Goal: Task Accomplishment & Management: Complete application form

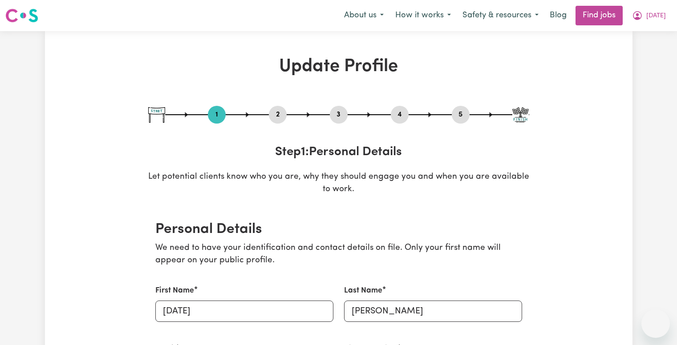
select select "[DEMOGRAPHIC_DATA]"
select select "[DEMOGRAPHIC_DATA] Citizen"
select select "Studying a healthcare related degree or qualification"
select select "60"
click at [465, 117] on button "5" at bounding box center [461, 115] width 18 height 12
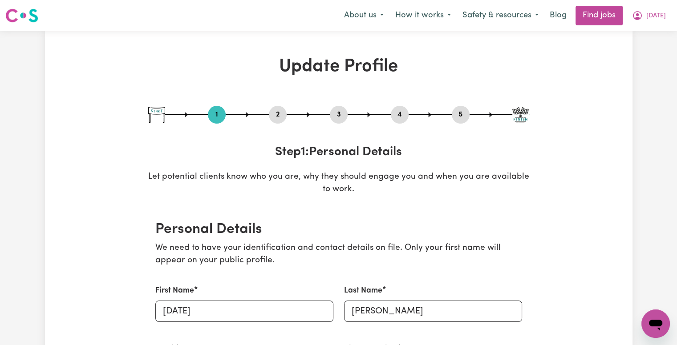
select select "I am working in another industry"
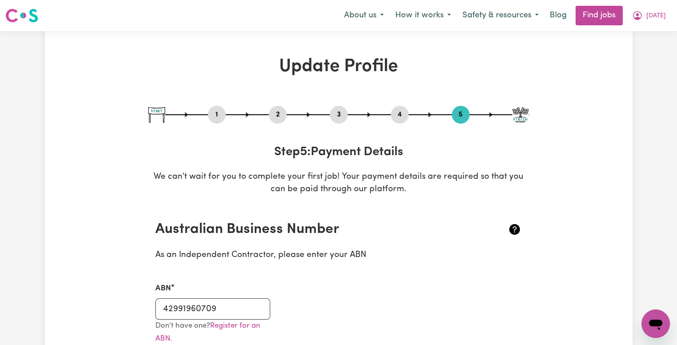
click at [219, 114] on button "1" at bounding box center [217, 115] width 18 height 12
select select "[DEMOGRAPHIC_DATA]"
select select "[DEMOGRAPHIC_DATA] Citizen"
select select "Studying a healthcare related degree or qualification"
select select "60"
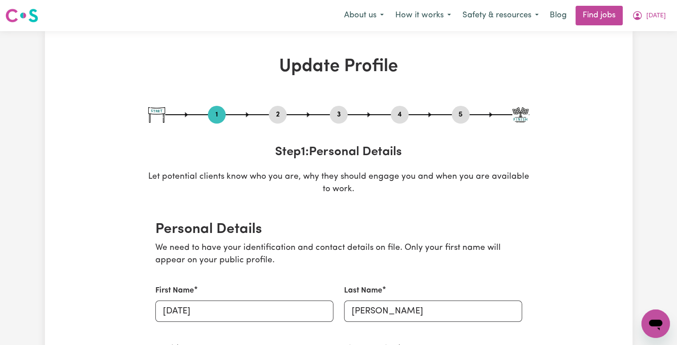
click at [280, 114] on button "2" at bounding box center [278, 115] width 18 height 12
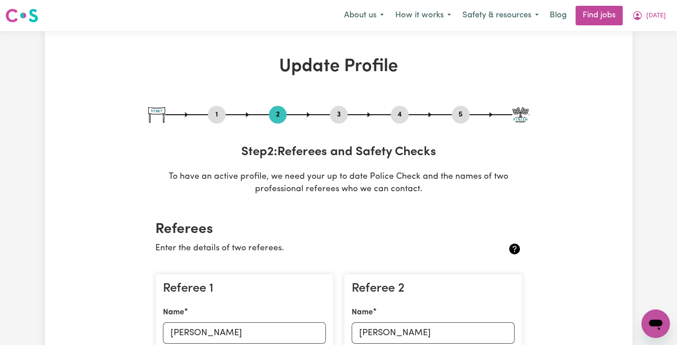
drag, startPoint x: 335, startPoint y: 118, endPoint x: 349, endPoint y: 118, distance: 14.2
click at [335, 118] on button "3" at bounding box center [339, 115] width 18 height 12
select select "Certificate III (Individual Support)"
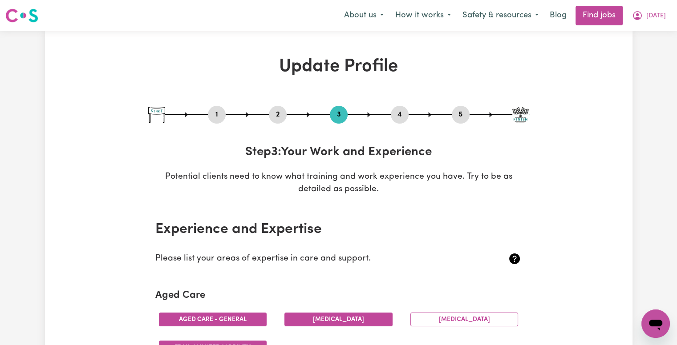
click at [401, 120] on button "4" at bounding box center [400, 115] width 18 height 12
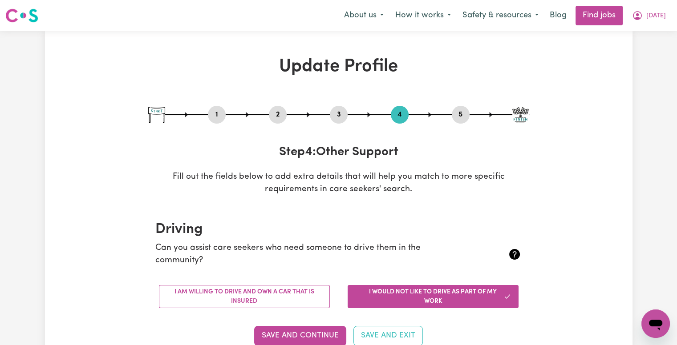
click at [456, 113] on button "5" at bounding box center [461, 115] width 18 height 12
select select "I am working in another industry"
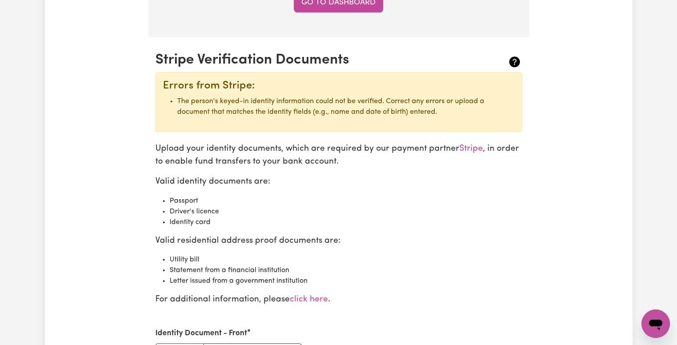
scroll to position [890, 0]
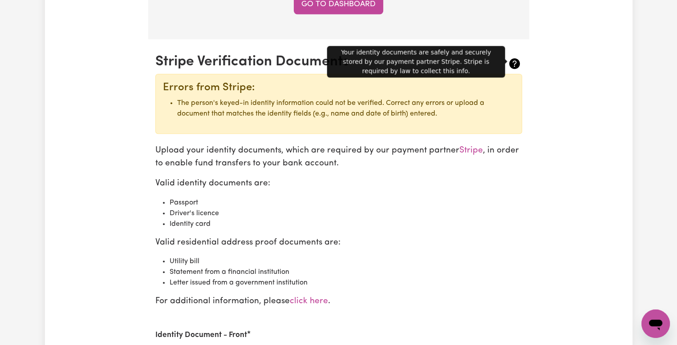
click at [513, 61] on icon at bounding box center [514, 63] width 11 height 11
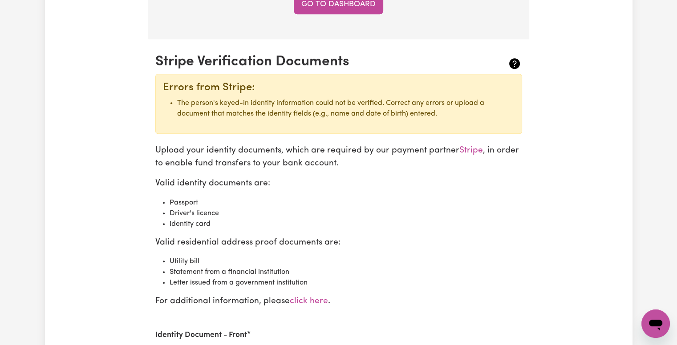
click at [513, 61] on icon at bounding box center [514, 63] width 11 height 11
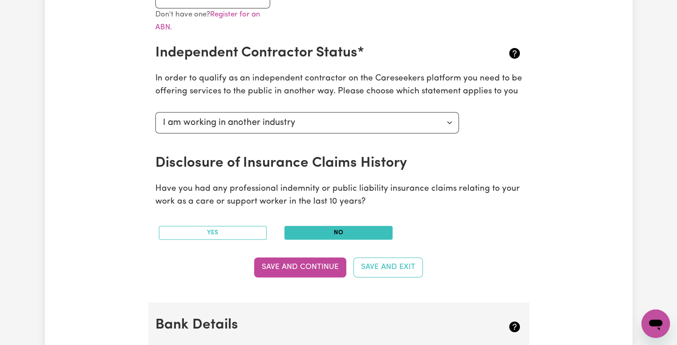
scroll to position [267, 0]
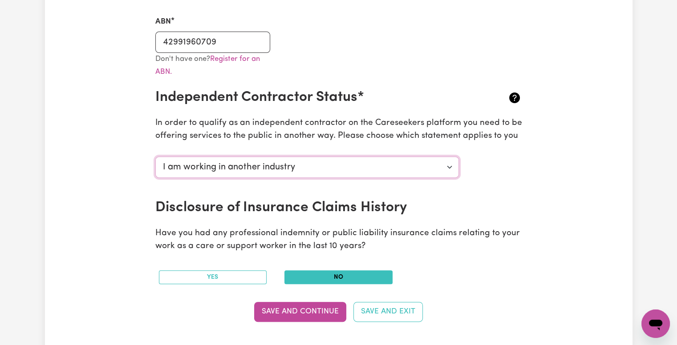
click at [447, 165] on select "Select your independent contractor status... I am providing services through an…" at bounding box center [307, 167] width 304 height 21
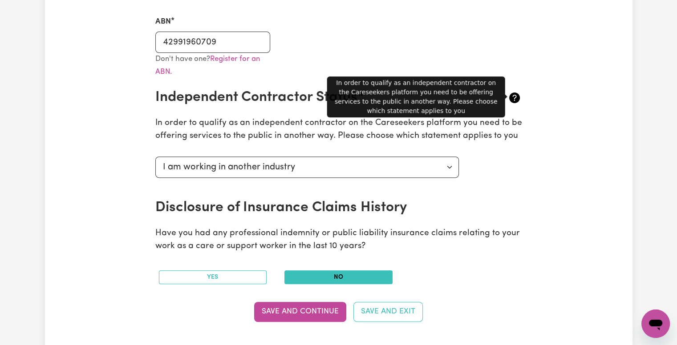
click at [516, 100] on icon at bounding box center [514, 98] width 11 height 11
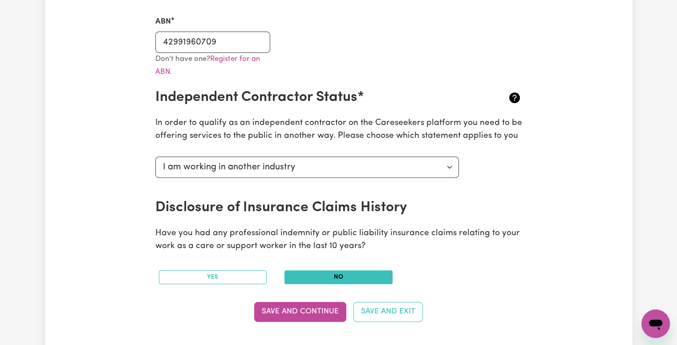
click at [516, 100] on icon at bounding box center [514, 98] width 11 height 11
click at [442, 166] on select "Select your independent contractor status... I am providing services through an…" at bounding box center [307, 167] width 304 height 21
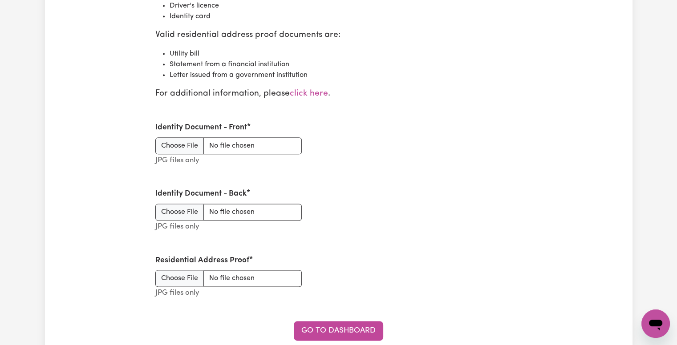
scroll to position [1157, 0]
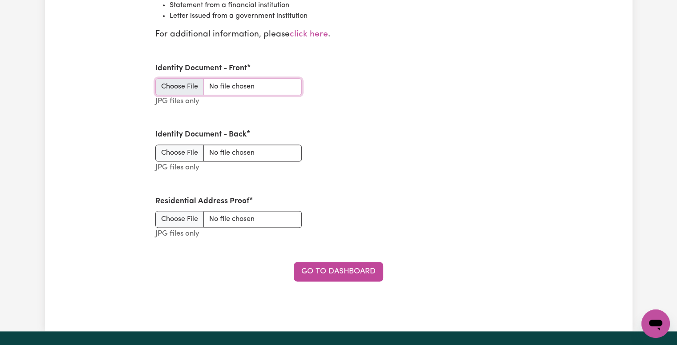
click at [169, 87] on input "Identity Document - Front" at bounding box center [228, 86] width 146 height 17
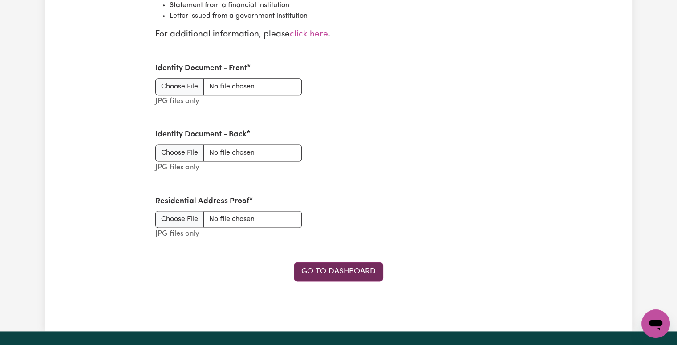
click at [328, 277] on link "Go to Dashboard" at bounding box center [338, 272] width 89 height 20
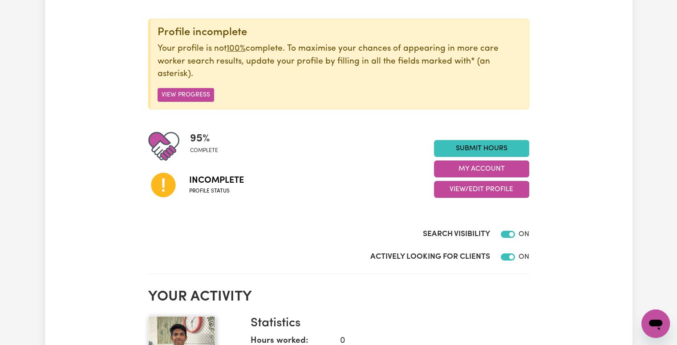
scroll to position [45, 0]
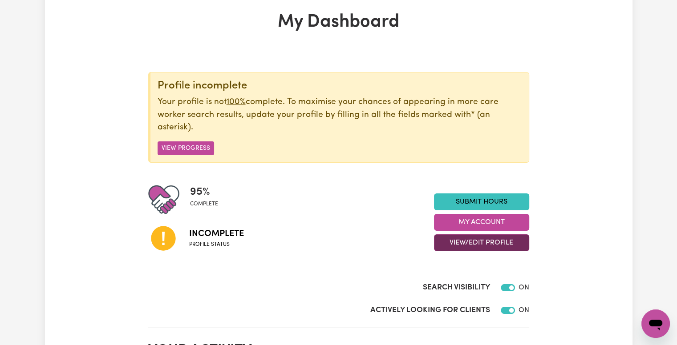
click at [485, 240] on button "View/Edit Profile" at bounding box center [481, 243] width 95 height 17
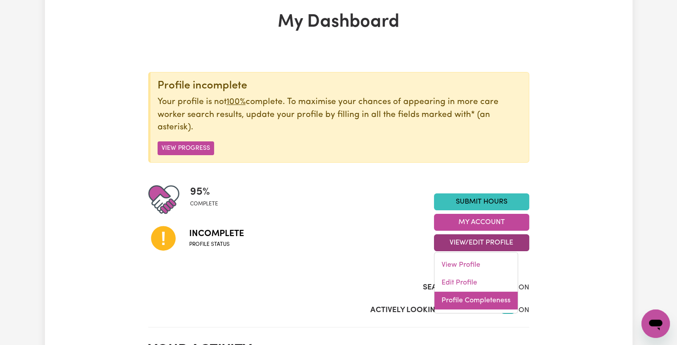
click at [479, 297] on link "Profile Completeness" at bounding box center [475, 301] width 83 height 18
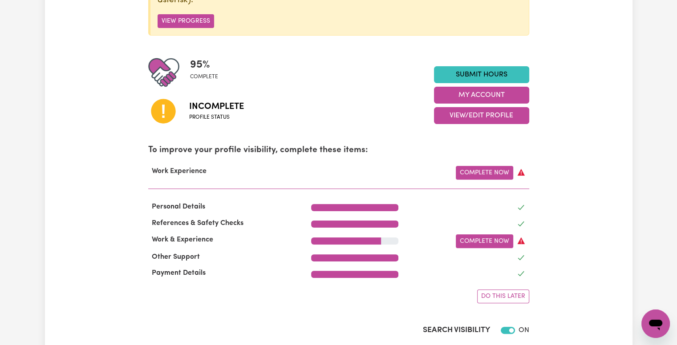
scroll to position [178, 0]
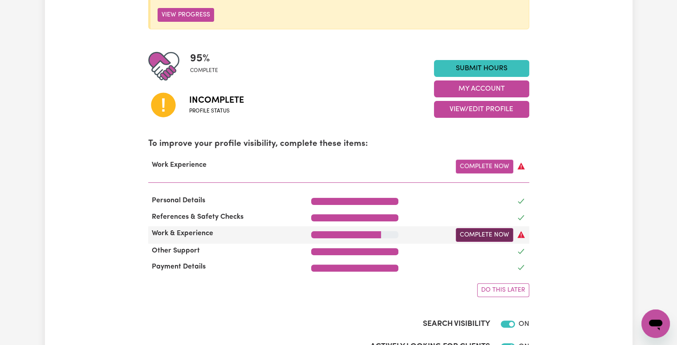
click at [488, 234] on link "Complete Now" at bounding box center [484, 235] width 57 height 14
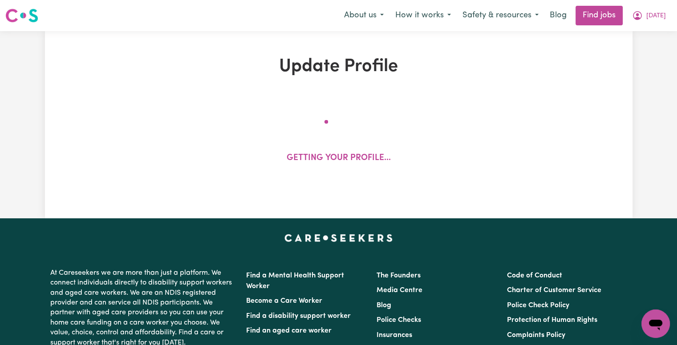
select select "Certificate III (Individual Support)"
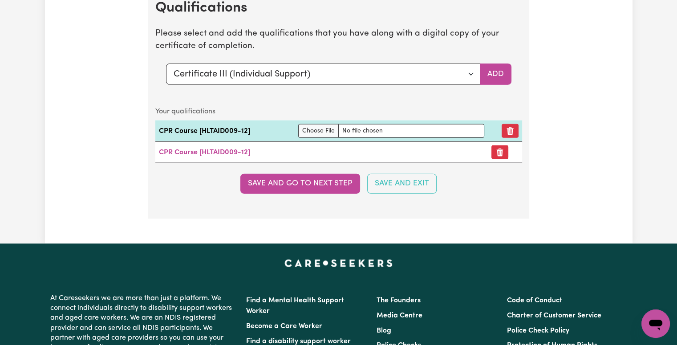
scroll to position [2092, 0]
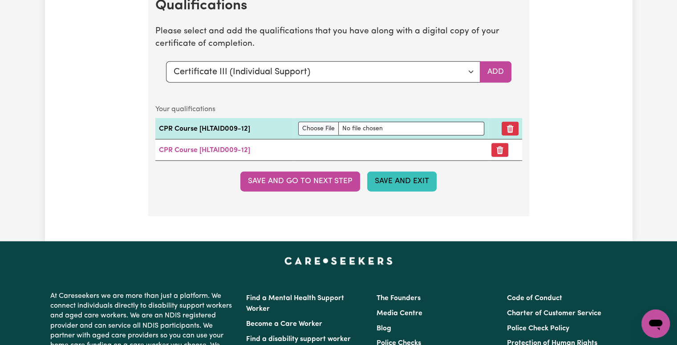
click at [392, 177] on button "Save and Exit" at bounding box center [401, 182] width 69 height 20
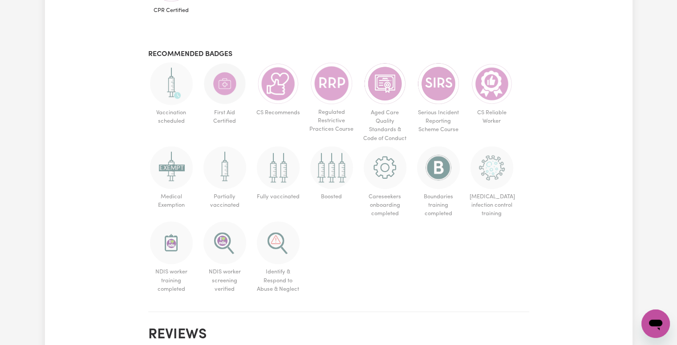
scroll to position [566, 0]
